Goal: Navigation & Orientation: Understand site structure

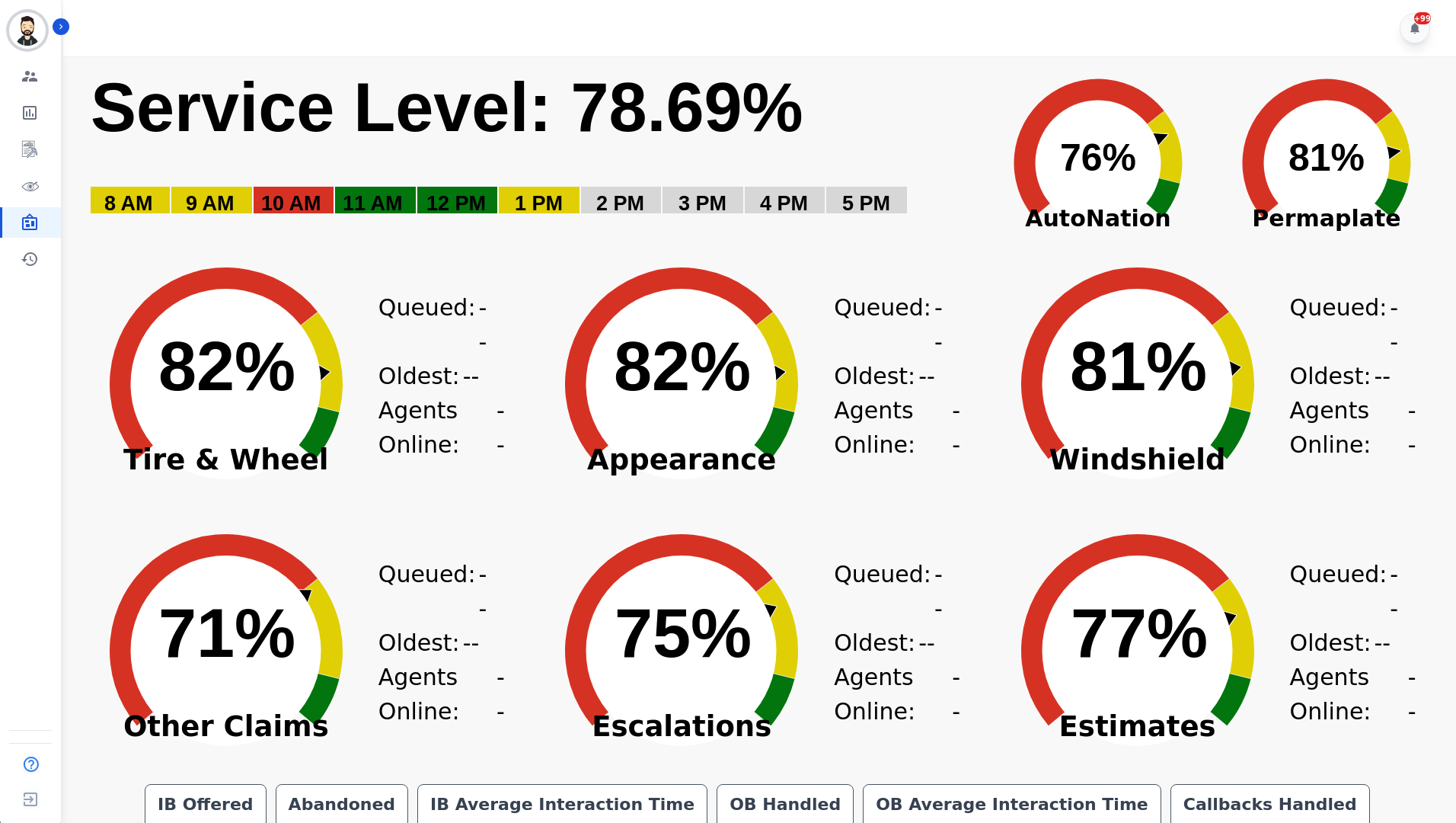
click at [881, 31] on div "+99" at bounding box center [762, 28] width 1398 height 56
click at [31, 117] on icon "Sidebar" at bounding box center [30, 113] width 18 height 18
click at [30, 74] on icon "Sidebar" at bounding box center [30, 76] width 18 height 18
click at [34, 179] on icon "Sidebar" at bounding box center [30, 186] width 18 height 18
click at [34, 180] on icon "Sidebar" at bounding box center [30, 186] width 18 height 18
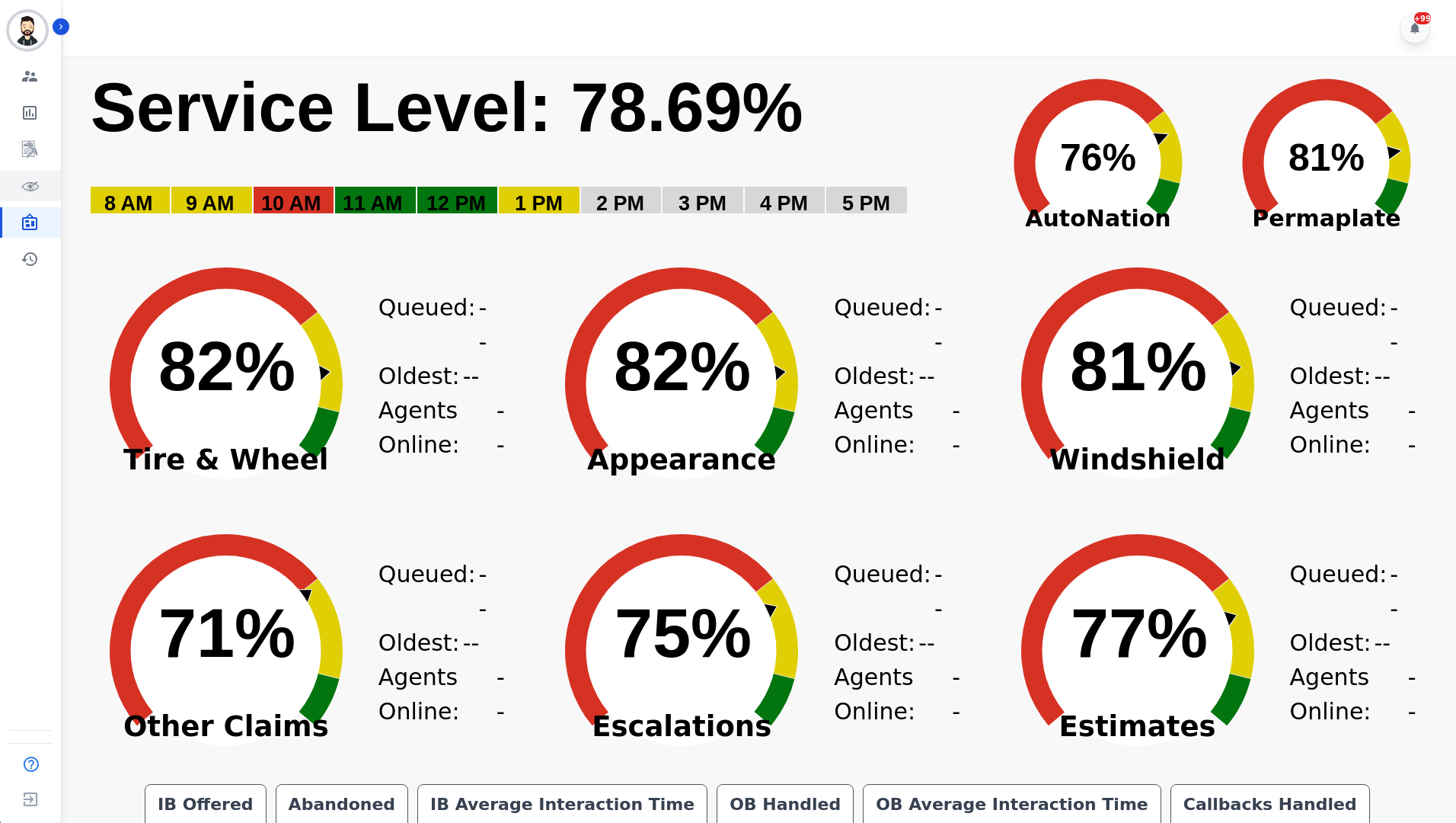
click at [34, 180] on icon "Sidebar" at bounding box center [30, 186] width 18 height 18
click at [33, 219] on icon "Sidebar" at bounding box center [30, 222] width 18 height 18
click at [33, 218] on icon "Sidebar" at bounding box center [30, 221] width 15 height 17
drag, startPoint x: 1259, startPoint y: 8, endPoint x: 1188, endPoint y: 89, distance: 107.7
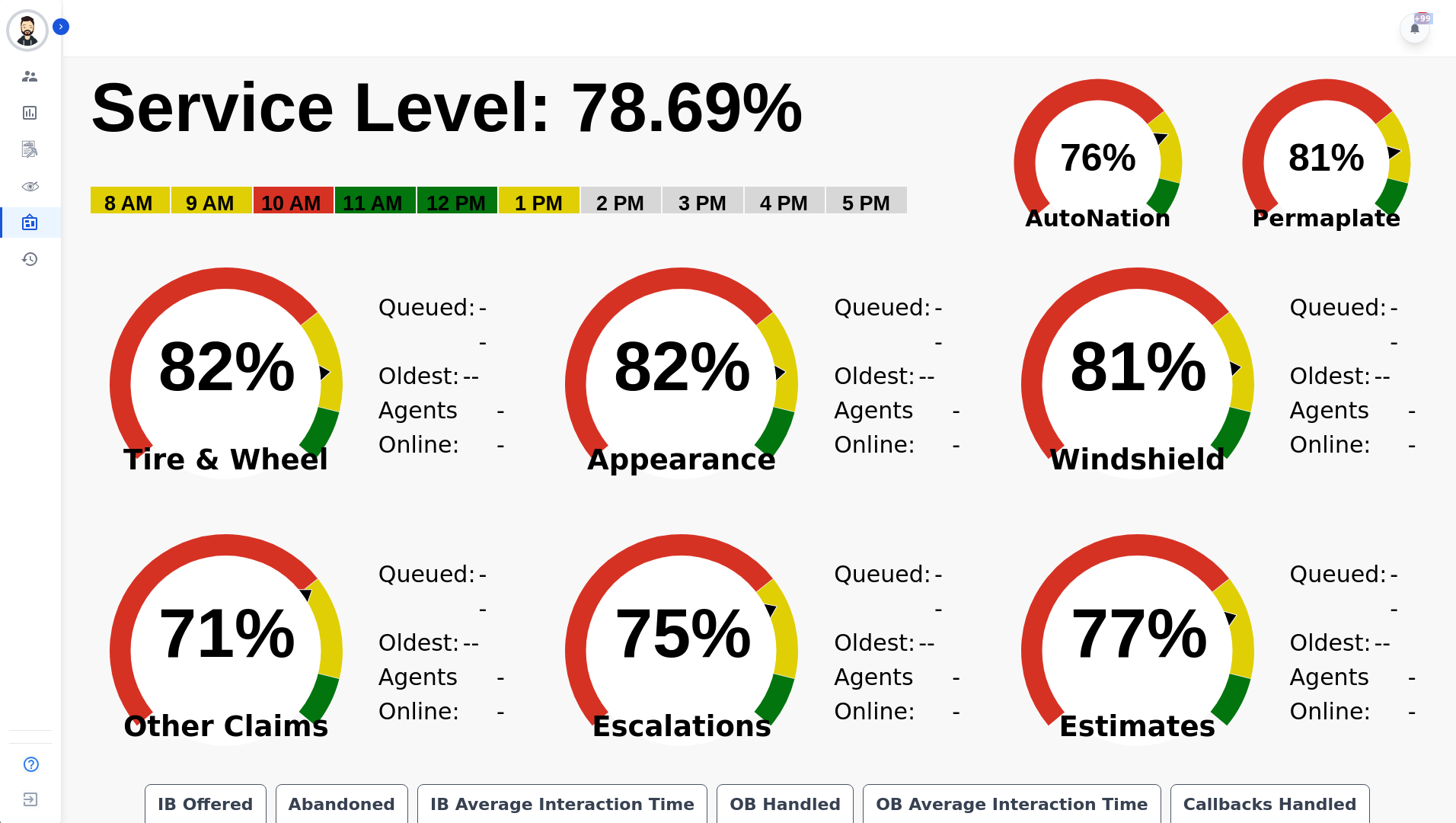
type textarea "**********"
click at [1188, 89] on div "+99 Created with Highcharts 10.3.3 Service Level: 78.69% 5 PM 4 PM 3 PM 2 PM 1 …" at bounding box center [757, 484] width 1398 height 969
